Goal: Contribute content

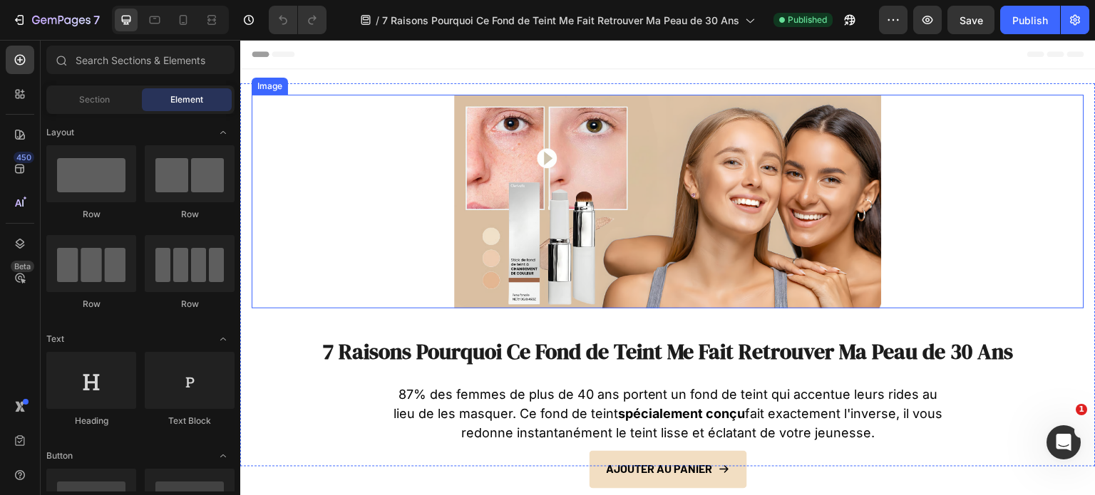
click at [603, 195] on img at bounding box center [668, 202] width 428 height 214
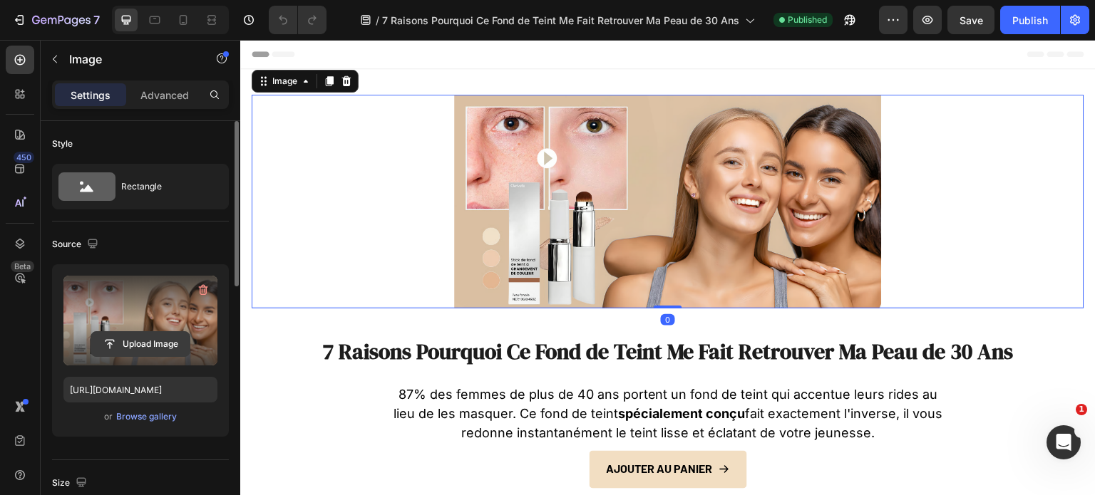
click at [152, 340] on input "file" at bounding box center [140, 344] width 98 height 24
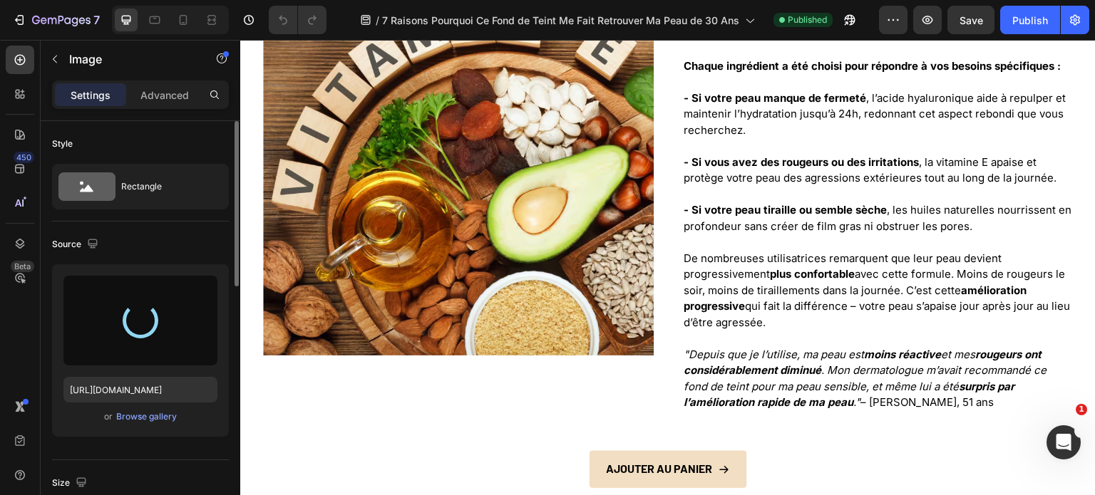
type input "https://cdn.shopify.com/s/files/1/0658/9969/2238/files/gempages_585670973001302…"
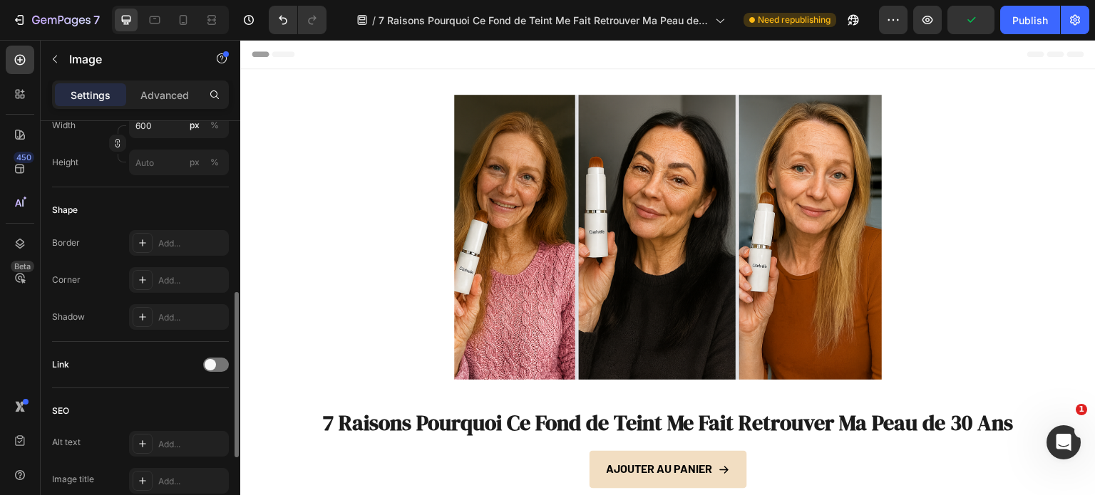
scroll to position [623, 0]
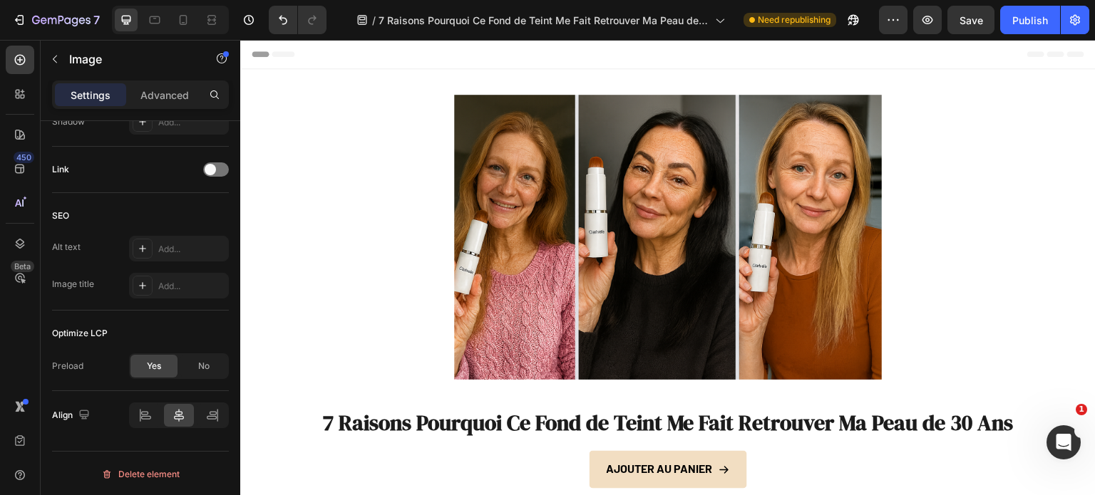
click at [538, 204] on img at bounding box center [668, 237] width 428 height 285
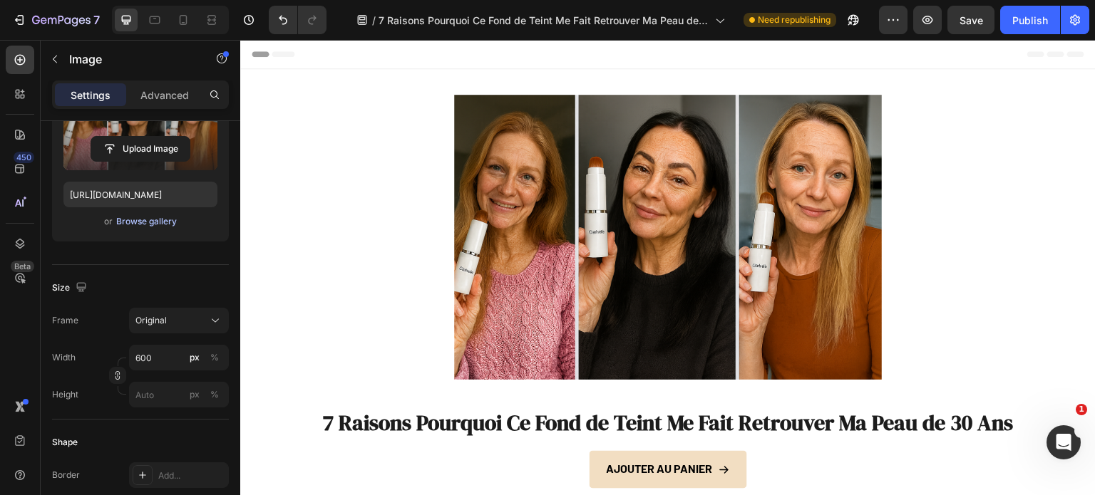
click at [143, 221] on div "Browse gallery" at bounding box center [146, 221] width 61 height 13
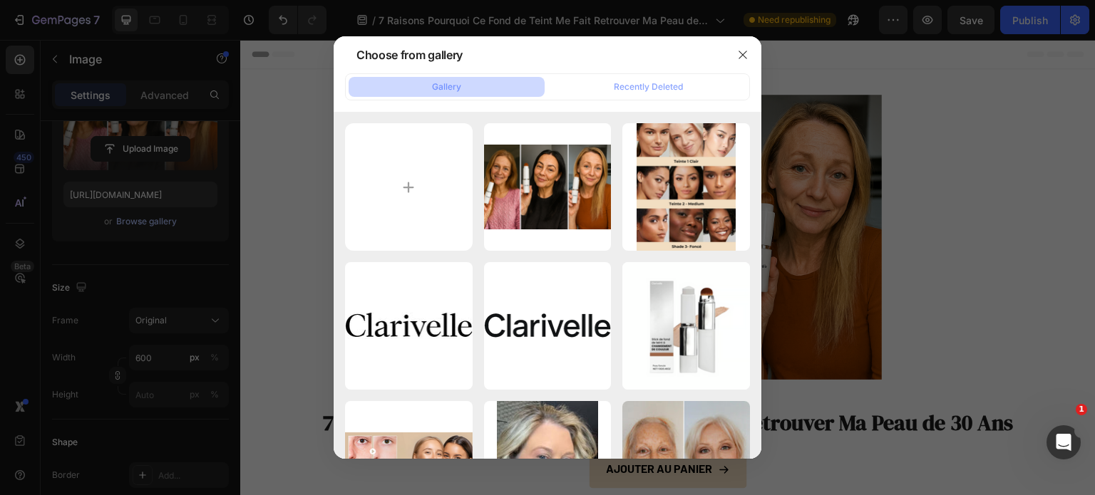
type input "C:\fakepath\ChatGPT Image Sep 27, 2025, 07_44_36 PM-min.png"
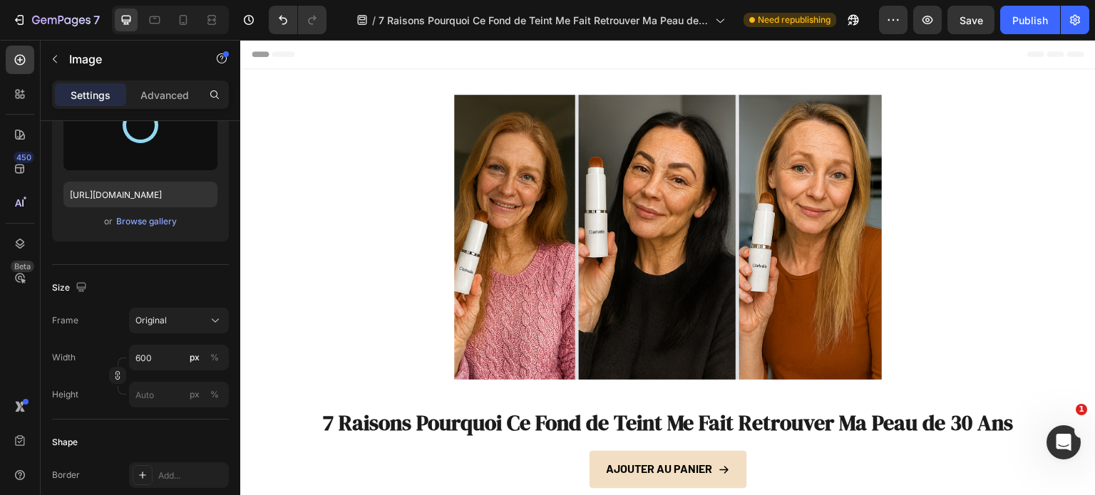
type input "https://cdn.shopify.com/s/files/1/0658/9969/2238/files/gempages_585670973001302…"
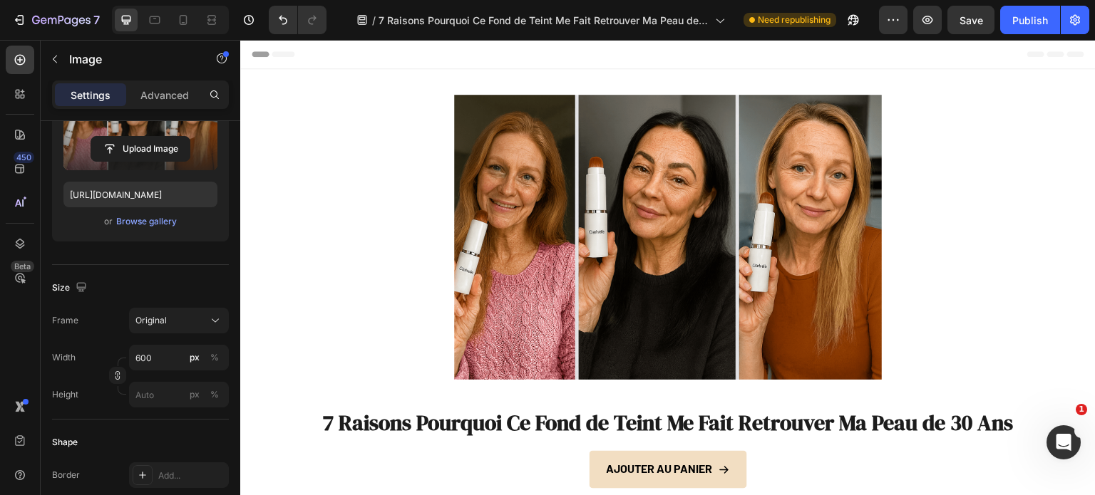
click at [414, 163] on div at bounding box center [668, 237] width 833 height 285
click at [1022, 18] on div "Publish" at bounding box center [1030, 20] width 36 height 15
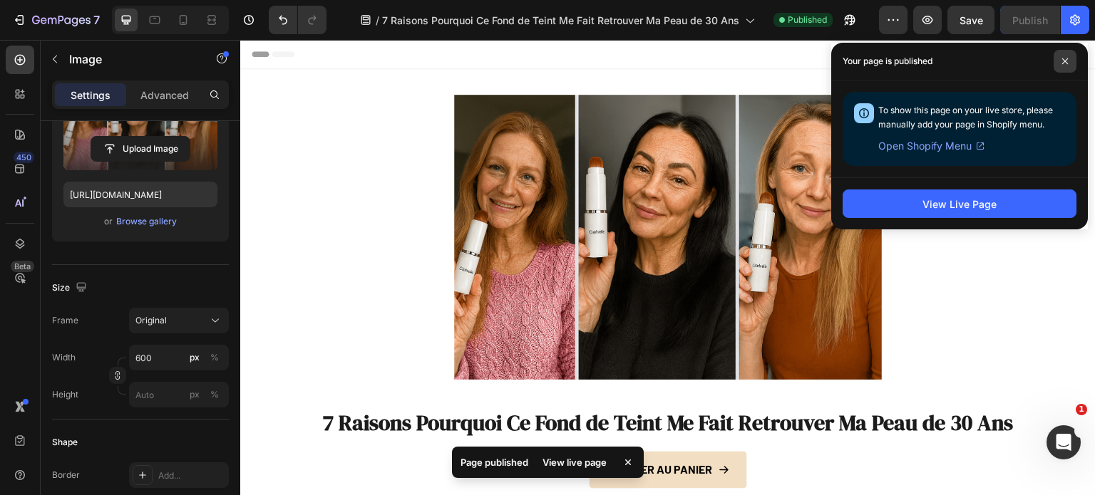
click at [1071, 53] on span at bounding box center [1065, 61] width 23 height 23
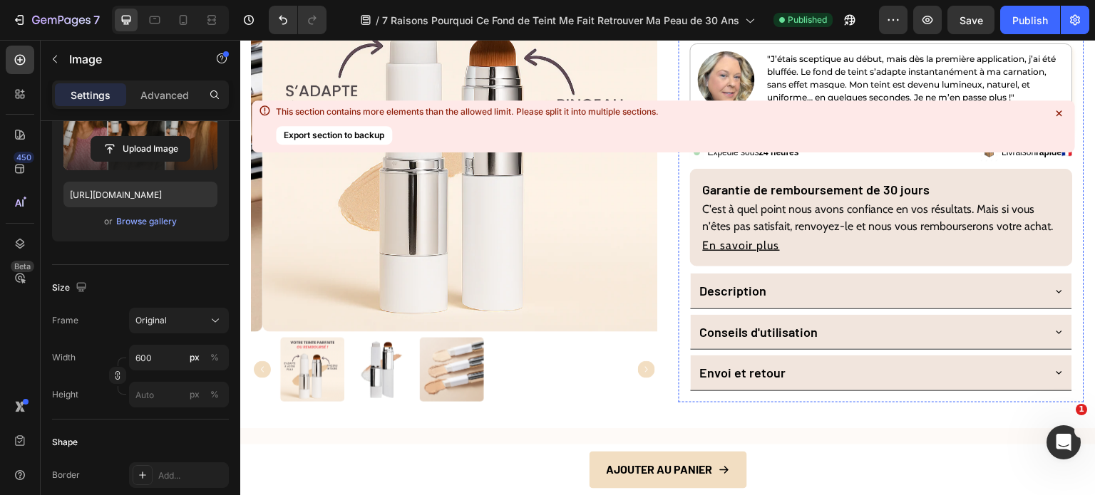
scroll to position [4634, 0]
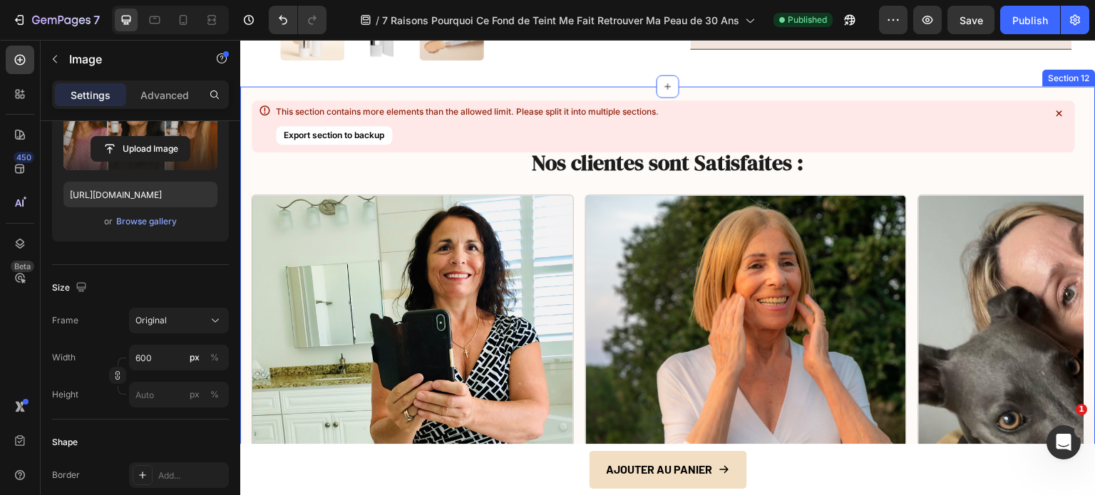
click at [1058, 106] on div at bounding box center [1059, 113] width 20 height 20
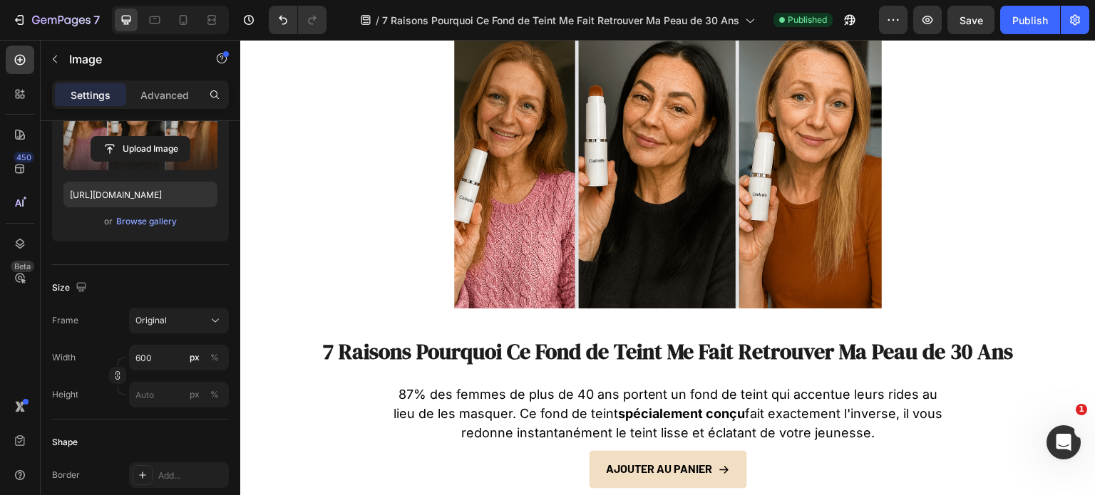
scroll to position [0, 0]
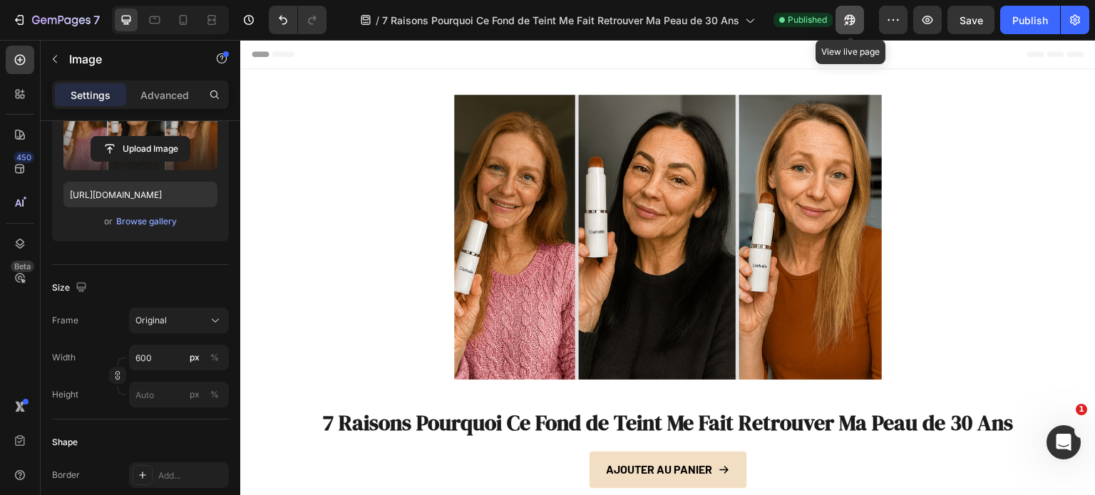
click at [855, 19] on icon "button" at bounding box center [850, 20] width 11 height 11
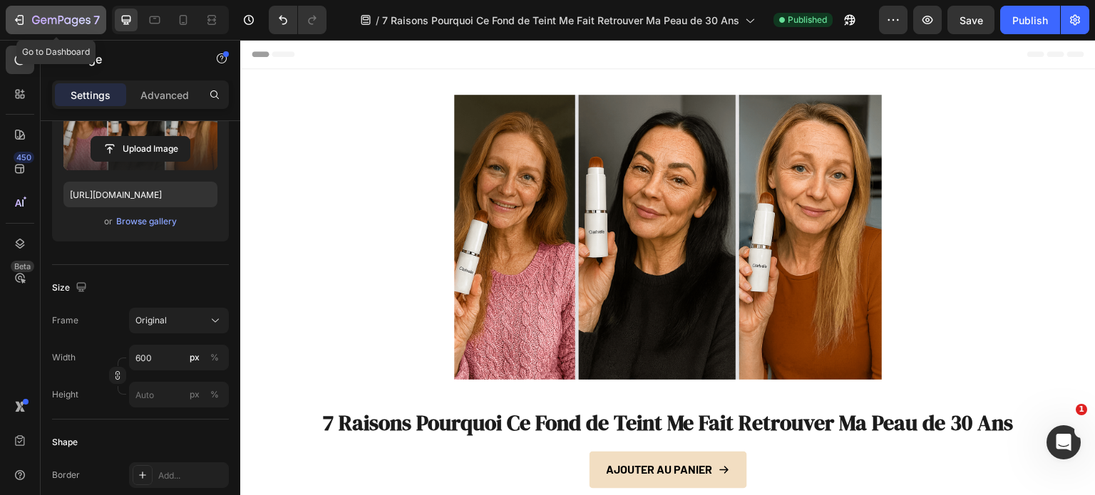
click at [23, 14] on icon "button" at bounding box center [19, 20] width 14 height 14
